Goal: Task Accomplishment & Management: Use online tool/utility

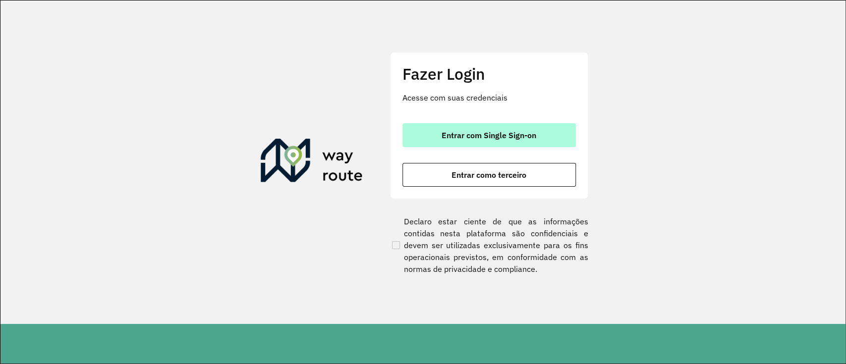
click at [517, 133] on span "Entrar com Single Sign-on" at bounding box center [489, 135] width 95 height 8
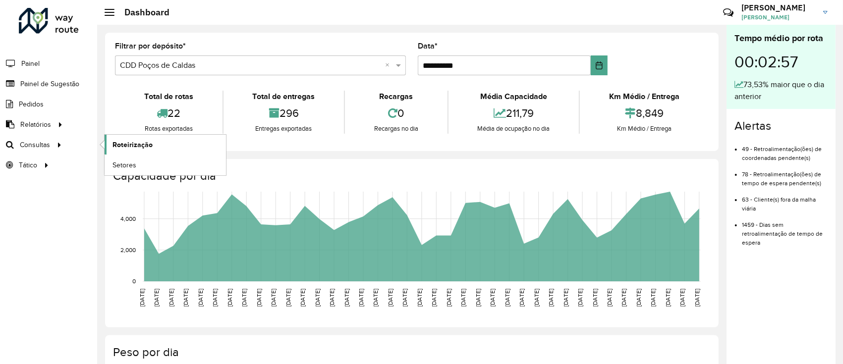
click at [131, 143] on span "Roteirização" at bounding box center [133, 145] width 40 height 10
click at [16, 231] on div "Roteirizador AmbevTech Painel Painel de Sugestão Pedidos Relatórios Clientes Cl…" at bounding box center [48, 182] width 97 height 364
click at [0, 231] on div "Roteirizador AmbevTech Painel Painel de Sugestão Pedidos Relatórios Clientes Cl…" at bounding box center [48, 182] width 97 height 364
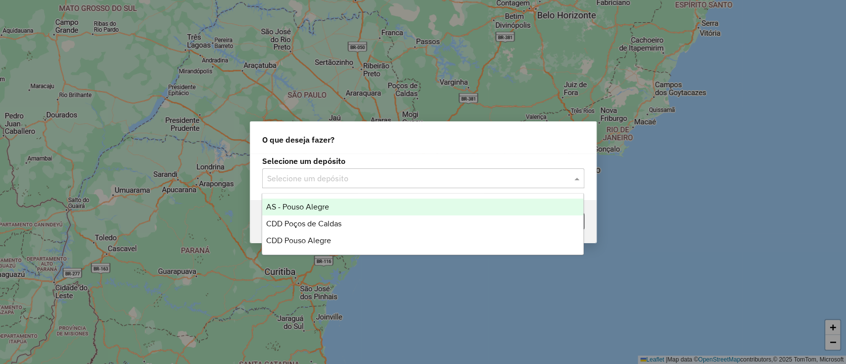
click at [349, 178] on input "text" at bounding box center [413, 179] width 292 height 12
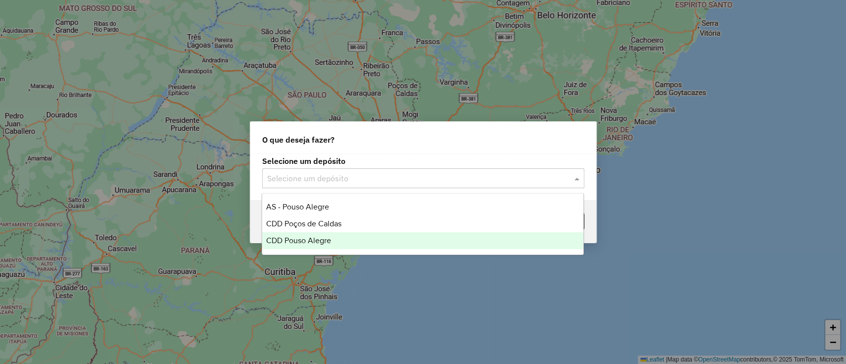
click at [348, 240] on div "CDD Pouso Alegre" at bounding box center [422, 240] width 321 height 17
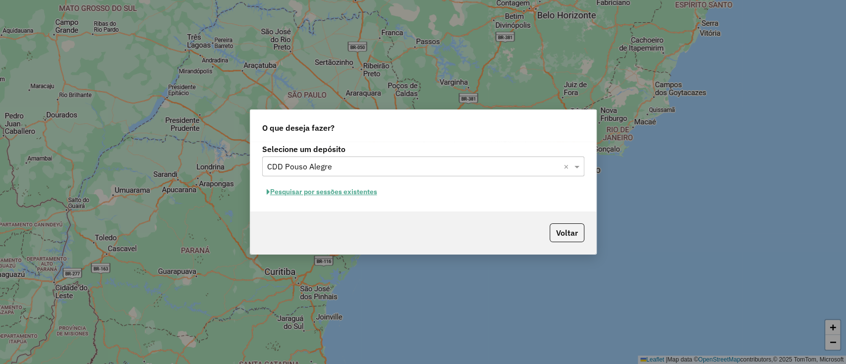
click at [328, 188] on button "Pesquisar por sessões existentes" at bounding box center [321, 191] width 119 height 15
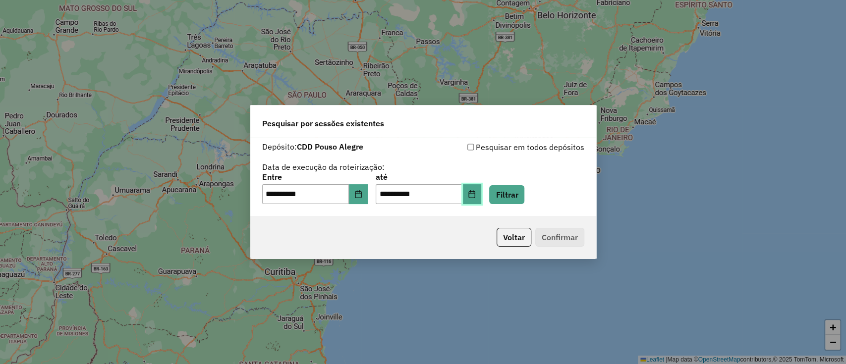
click at [480, 196] on button "Choose Date" at bounding box center [472, 194] width 19 height 20
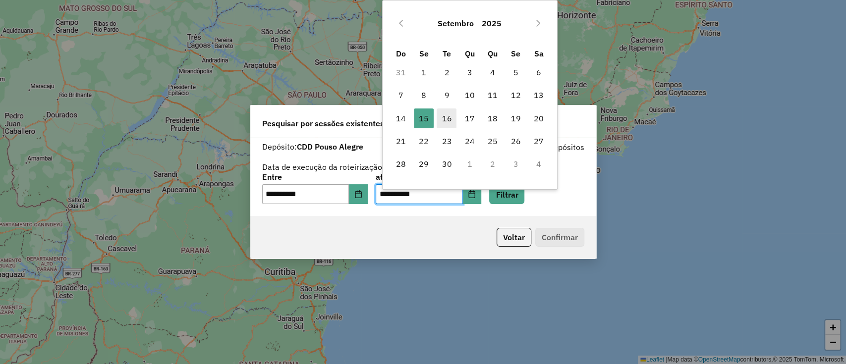
click at [449, 120] on span "16" at bounding box center [447, 119] width 20 height 20
type input "**********"
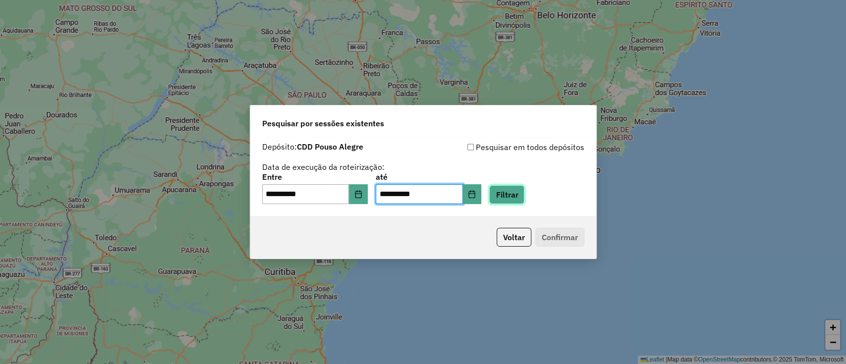
click at [524, 192] on button "Filtrar" at bounding box center [506, 194] width 35 height 19
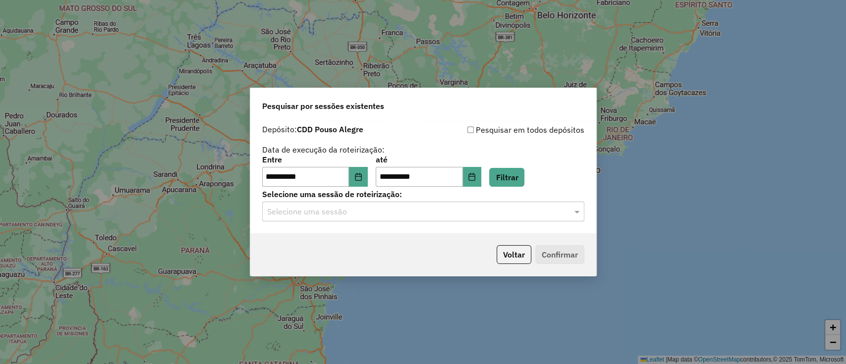
click at [372, 217] on input "text" at bounding box center [413, 212] width 292 height 12
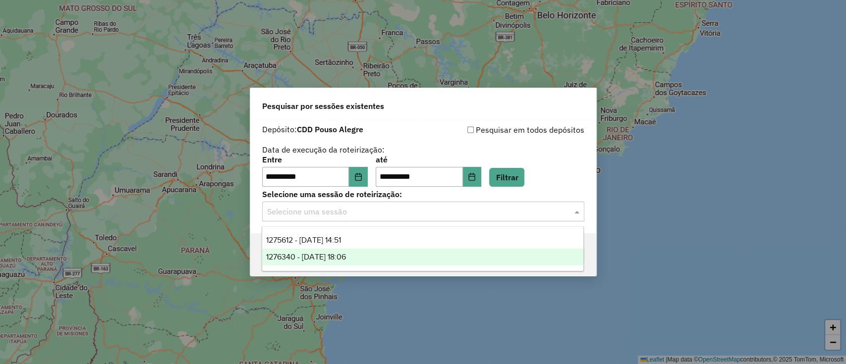
click at [367, 254] on div "1276340 - 16/09/2025 18:06" at bounding box center [422, 257] width 321 height 17
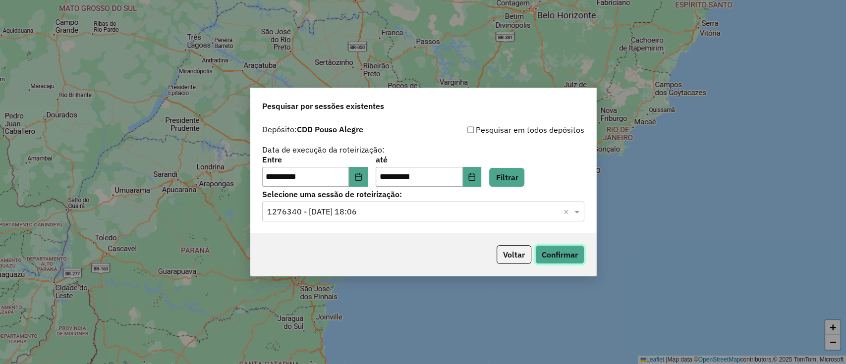
click at [575, 247] on button "Confirmar" at bounding box center [559, 254] width 49 height 19
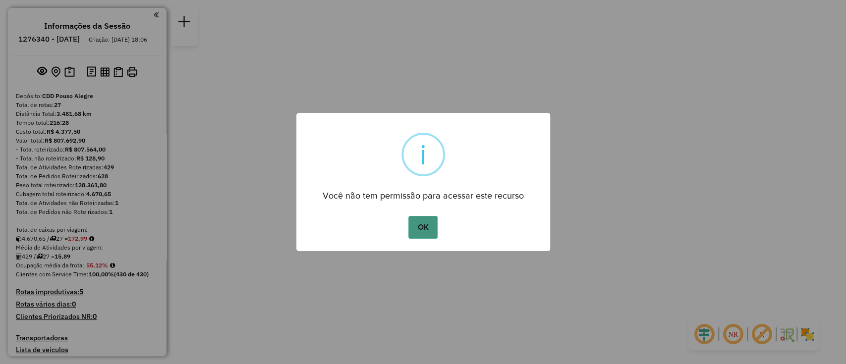
click at [416, 226] on button "OK" at bounding box center [422, 227] width 29 height 23
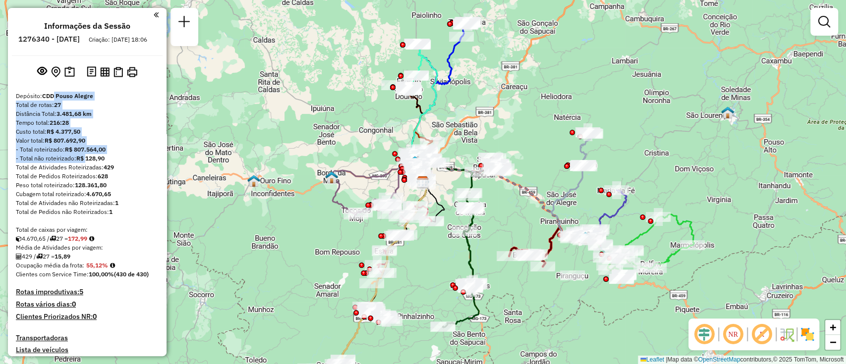
drag, startPoint x: 54, startPoint y: 98, endPoint x: 97, endPoint y: 178, distance: 91.2
click at [90, 171] on div "Informações da Sessão 1276340 - 16/09/2025 Criação: 15/09/2025 18:06 Depósito: …" at bounding box center [87, 182] width 159 height 348
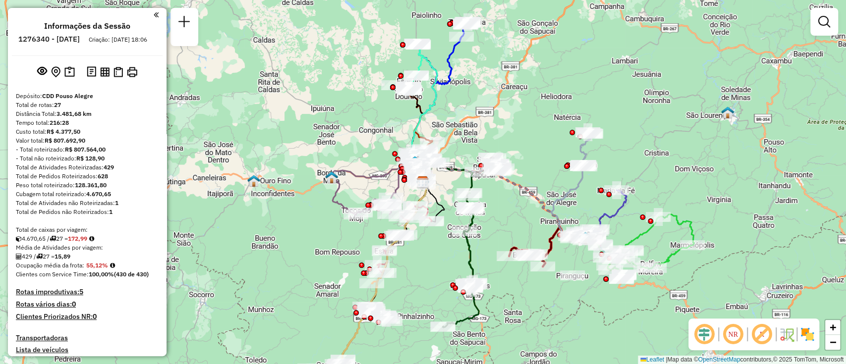
click at [100, 172] on div "Total de Atividades Roteirizadas: 429" at bounding box center [87, 167] width 143 height 9
drag, startPoint x: 54, startPoint y: 105, endPoint x: 85, endPoint y: 128, distance: 38.7
click at [88, 127] on div "Tempo total: 216:28" at bounding box center [87, 122] width 143 height 9
